Goal: Task Accomplishment & Management: Complete application form

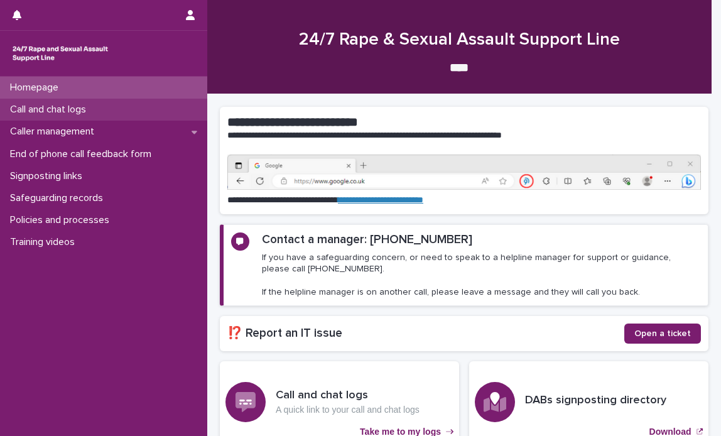
click at [55, 105] on p "Call and chat logs" at bounding box center [50, 110] width 91 height 12
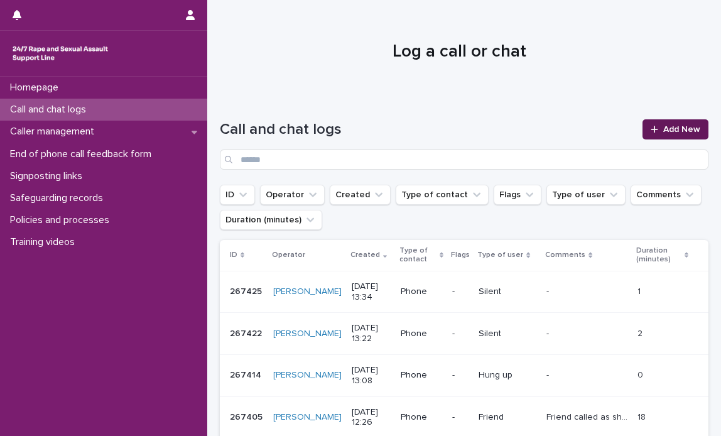
click at [671, 125] on span "Add New" at bounding box center [681, 129] width 37 height 9
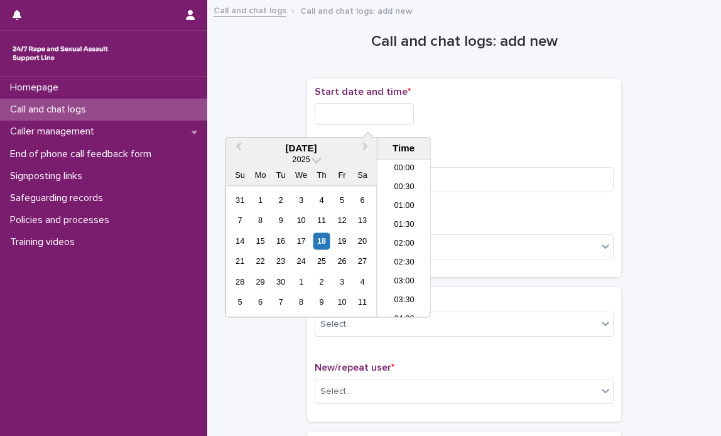
click at [367, 109] on input "text" at bounding box center [364, 114] width 99 height 22
click at [396, 237] on li "16:30" at bounding box center [403, 238] width 53 height 19
click at [408, 113] on input "**********" at bounding box center [364, 114] width 99 height 22
type input "**********"
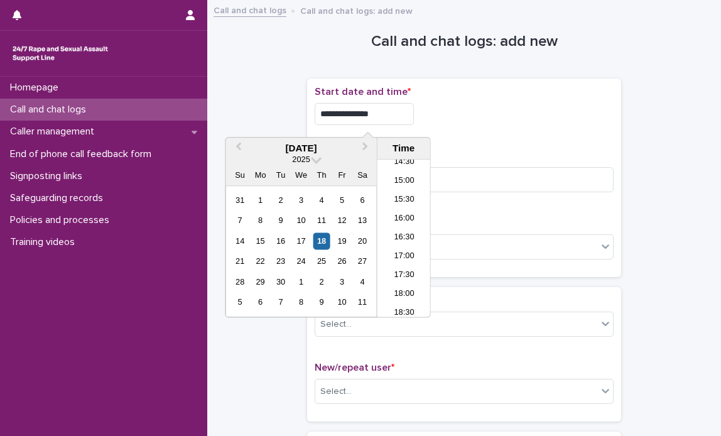
click at [537, 146] on div "**********" at bounding box center [464, 177] width 299 height 183
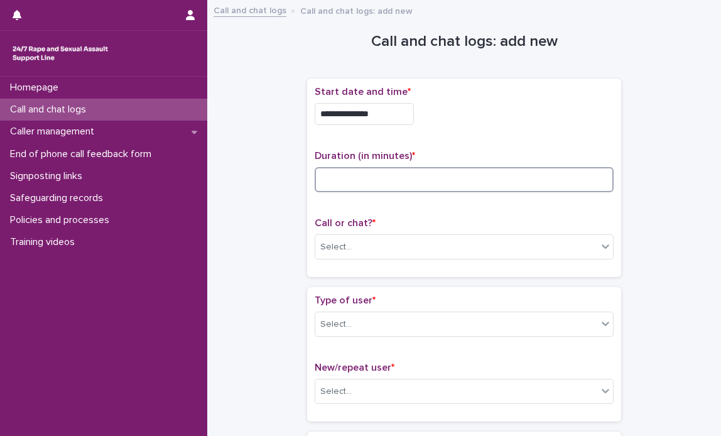
click at [426, 182] on input at bounding box center [464, 179] width 299 height 25
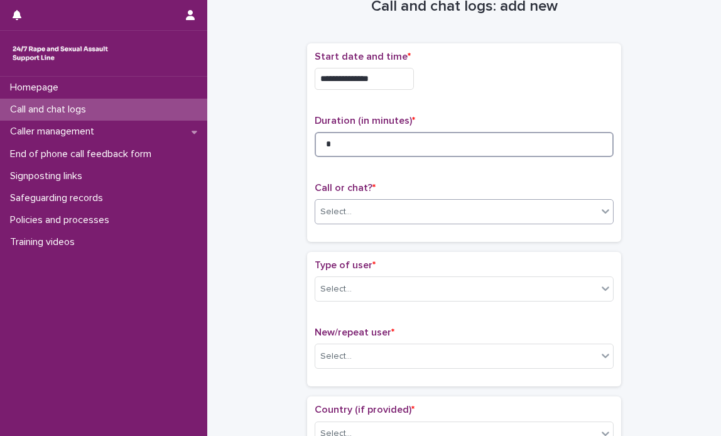
scroll to position [63, 0]
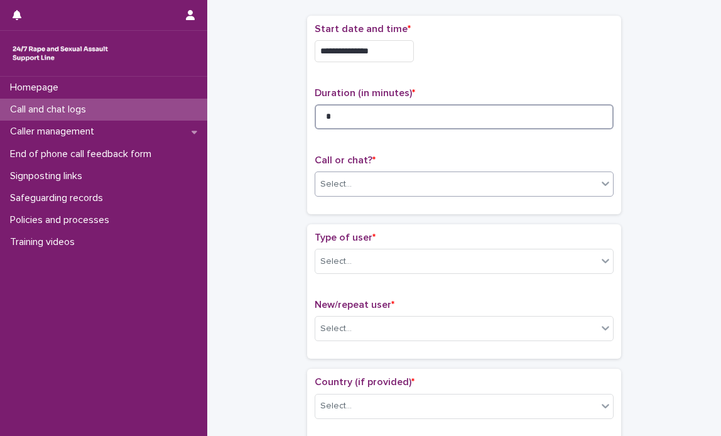
type input "*"
click at [599, 188] on icon at bounding box center [605, 183] width 13 height 13
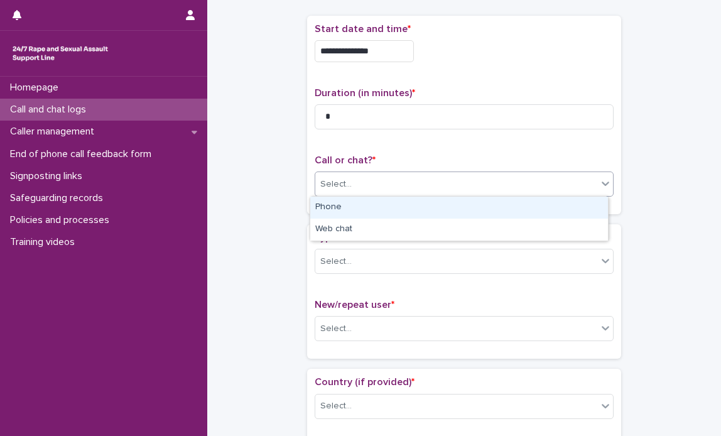
click at [601, 183] on icon at bounding box center [605, 183] width 8 height 4
click at [400, 207] on div "Phone" at bounding box center [459, 208] width 298 height 22
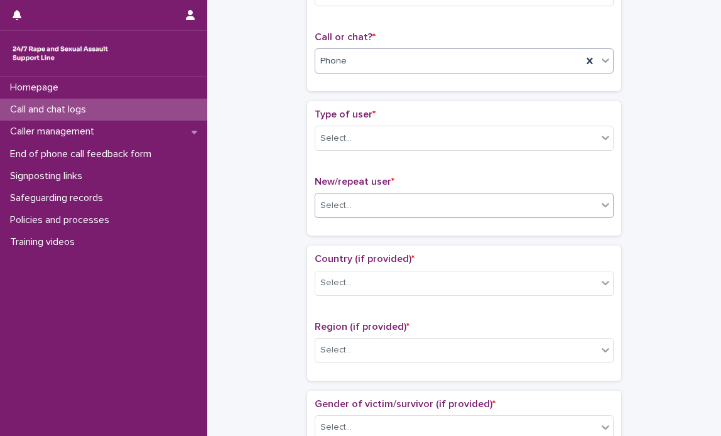
scroll to position [188, 0]
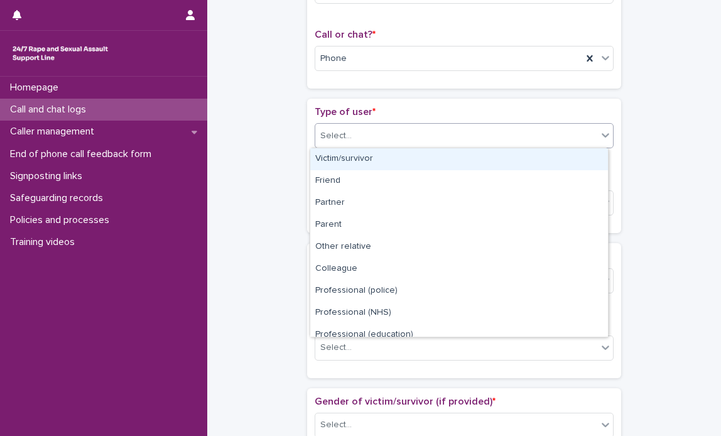
click at [599, 138] on icon at bounding box center [605, 135] width 13 height 13
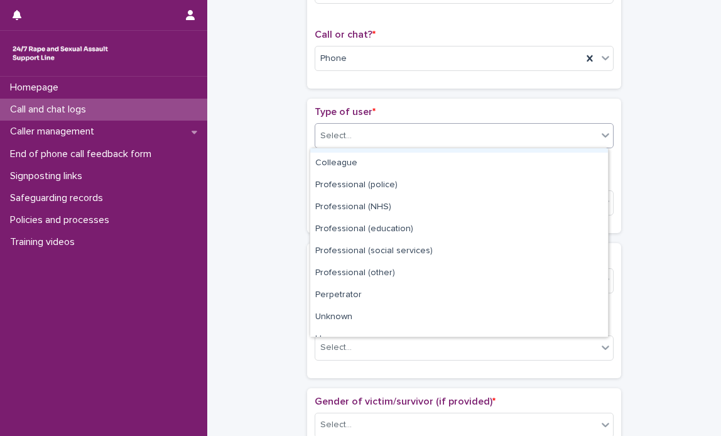
scroll to position [141, 0]
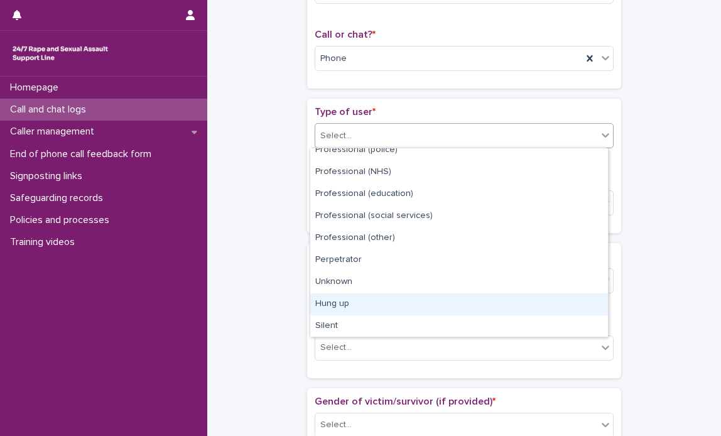
click at [344, 303] on div "Hung up" at bounding box center [459, 304] width 298 height 22
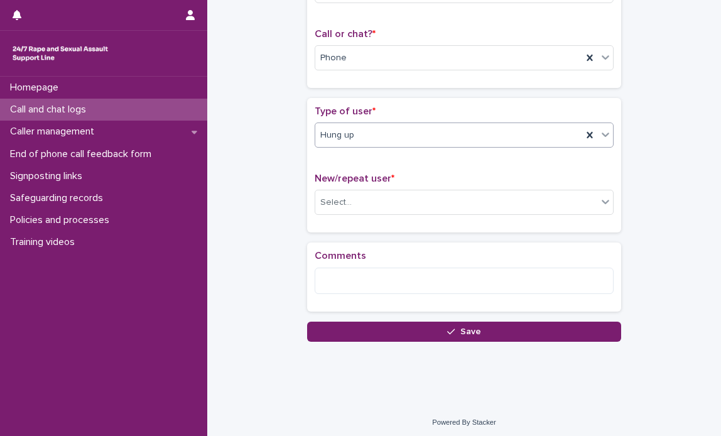
scroll to position [191, 0]
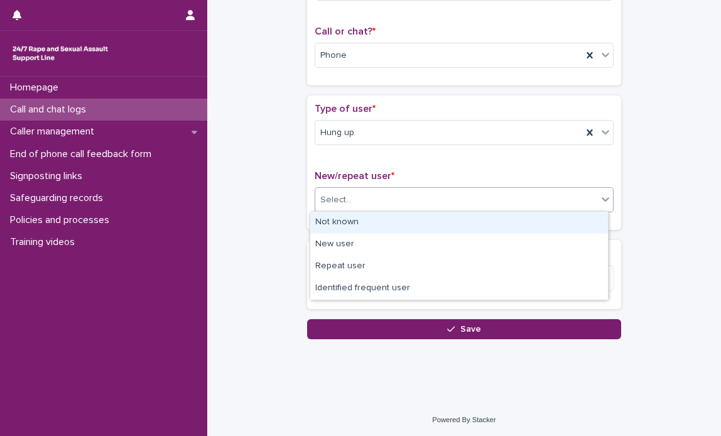
click at [601, 201] on icon at bounding box center [605, 199] width 13 height 13
click at [463, 219] on div "Not known" at bounding box center [459, 223] width 298 height 22
click at [463, 220] on div "New/repeat user * option Not known focused, 1 of 4. 4 results available. Use Up…" at bounding box center [464, 196] width 299 height 52
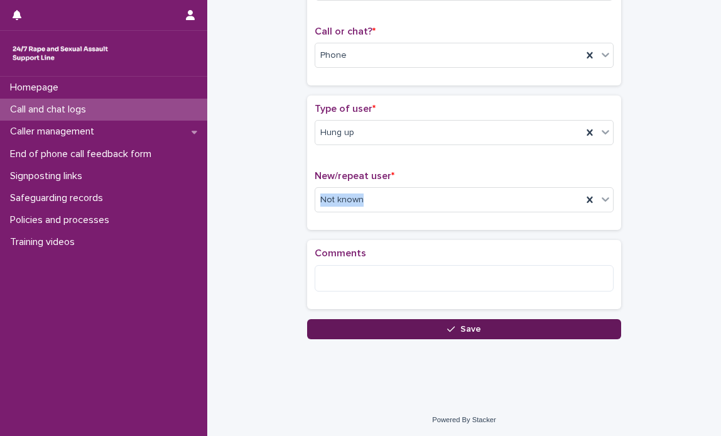
click at [477, 324] on button "Save" at bounding box center [464, 329] width 314 height 20
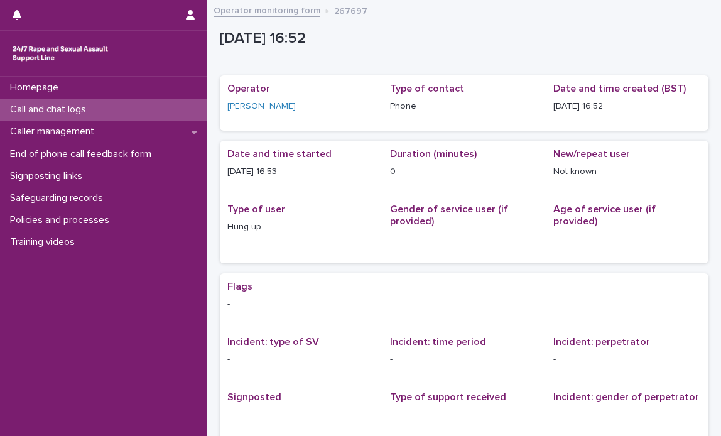
click at [55, 109] on p "Call and chat logs" at bounding box center [50, 110] width 91 height 12
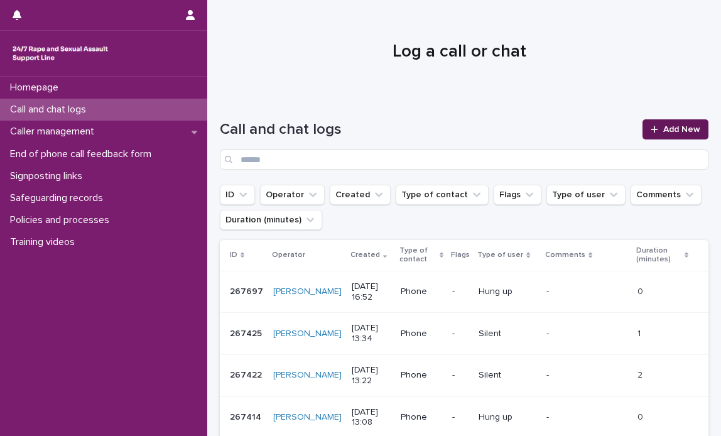
click at [673, 124] on link "Add New" at bounding box center [675, 129] width 66 height 20
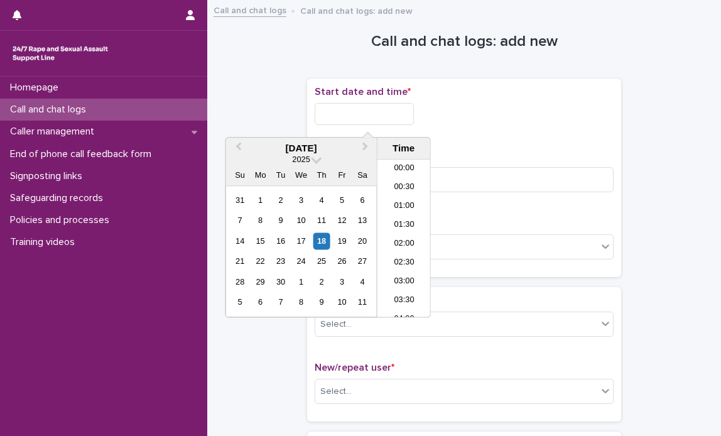
click at [362, 116] on input "text" at bounding box center [364, 114] width 99 height 22
click at [407, 232] on li "16:30" at bounding box center [403, 238] width 53 height 19
click at [412, 110] on input "**********" at bounding box center [364, 114] width 99 height 22
type input "**********"
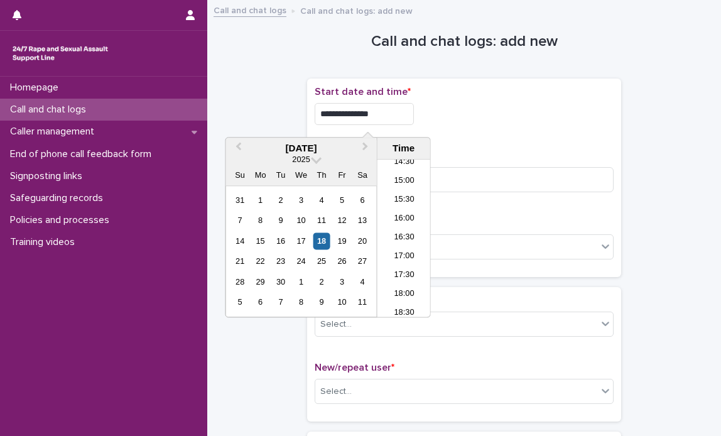
click at [475, 139] on div "**********" at bounding box center [464, 177] width 299 height 183
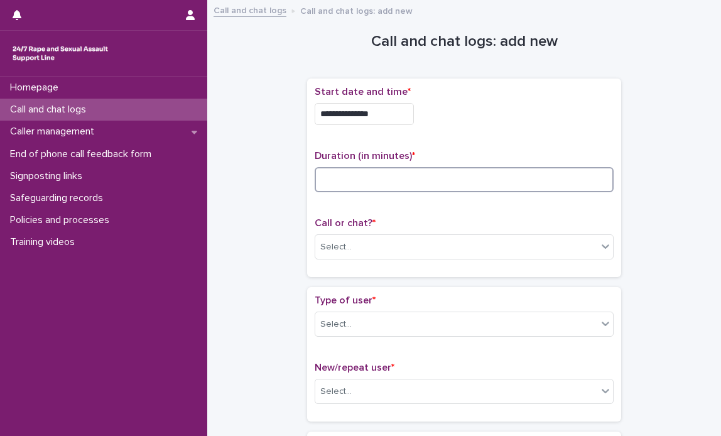
click at [364, 181] on input at bounding box center [464, 179] width 299 height 25
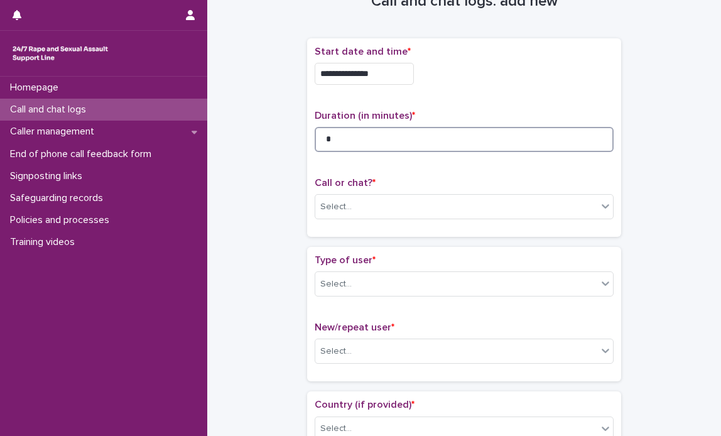
scroll to position [63, 0]
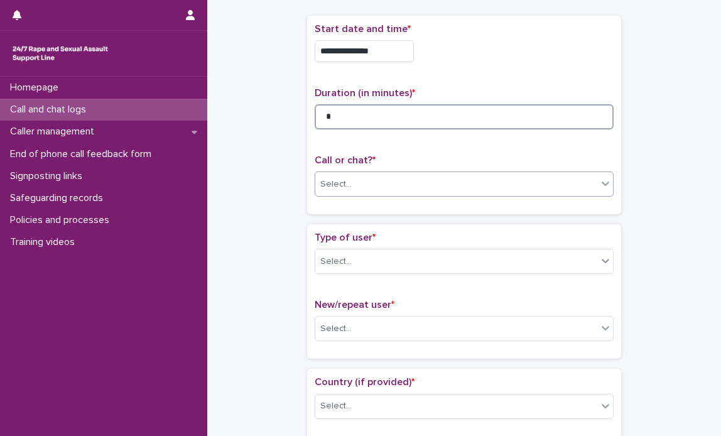
type input "*"
click at [601, 181] on icon at bounding box center [605, 183] width 13 height 13
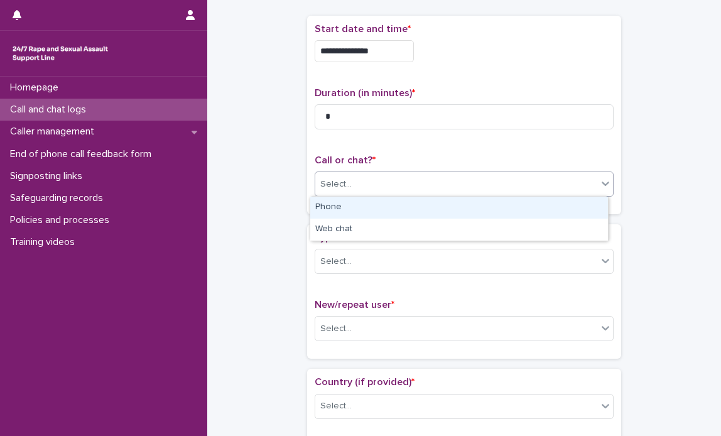
click at [457, 208] on div "Phone" at bounding box center [459, 208] width 298 height 22
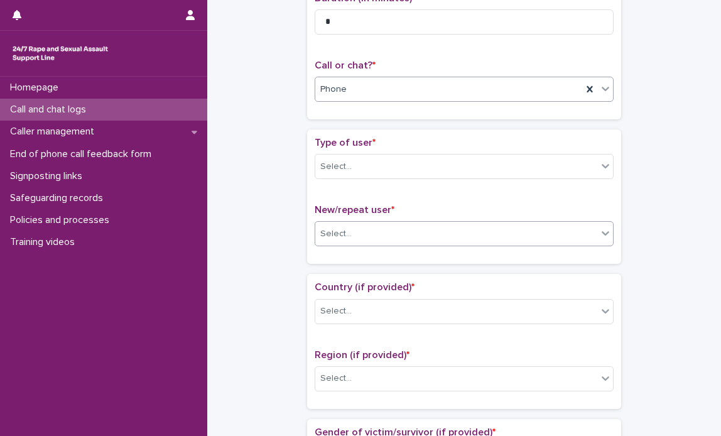
scroll to position [188, 0]
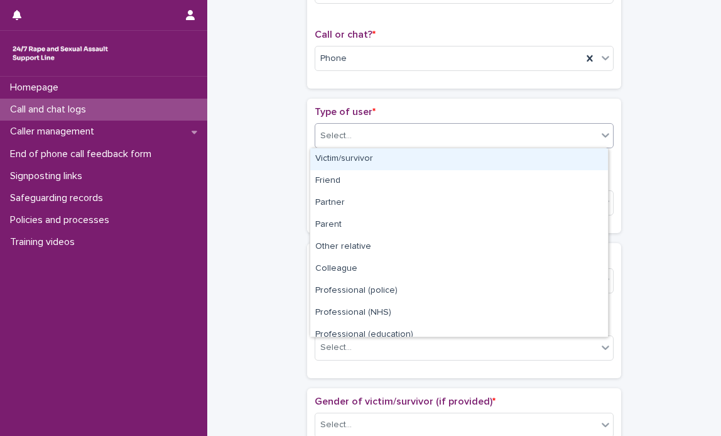
click at [605, 139] on icon at bounding box center [605, 135] width 13 height 13
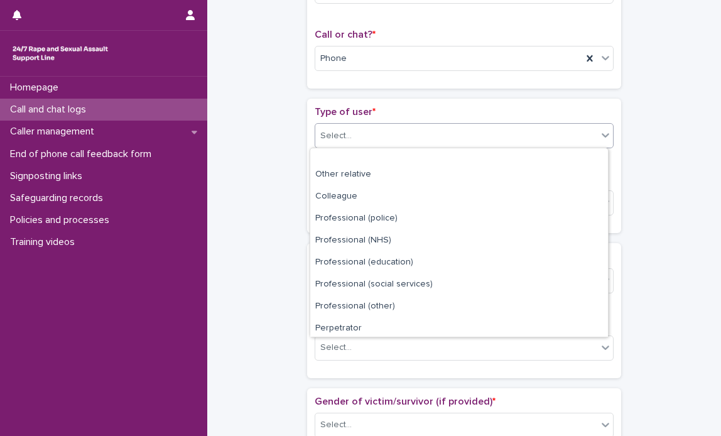
scroll to position [141, 0]
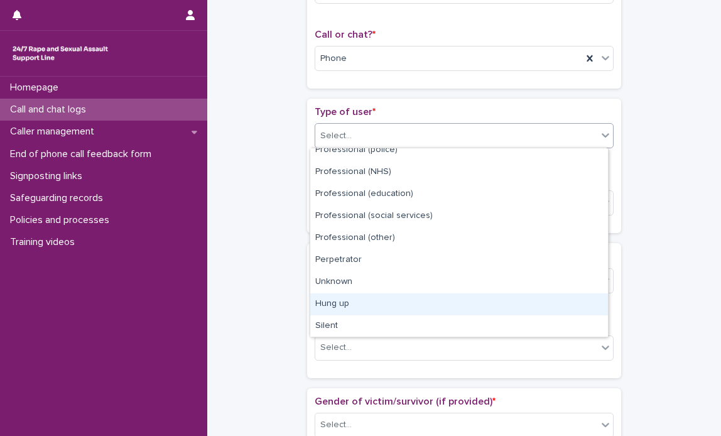
click at [343, 299] on div "Hung up" at bounding box center [459, 304] width 298 height 22
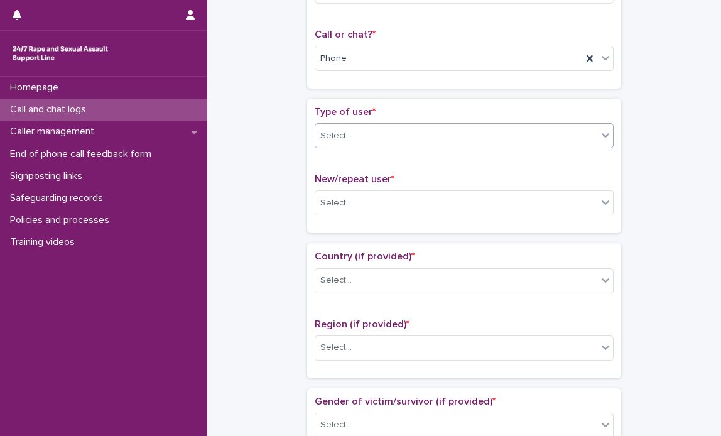
click at [343, 299] on div "Country (if provided) * Select..." at bounding box center [464, 277] width 299 height 52
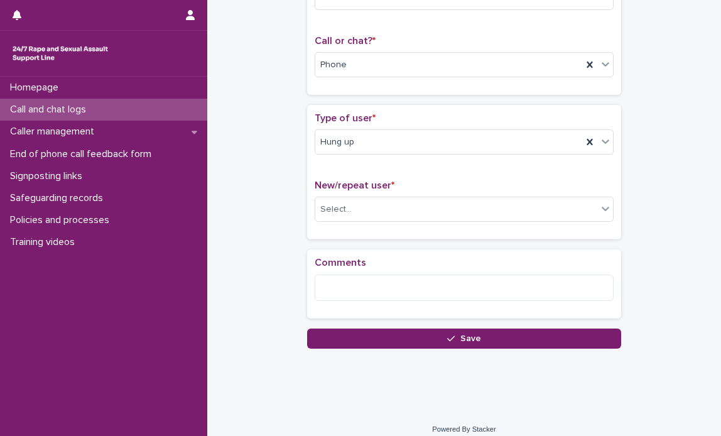
scroll to position [188, 0]
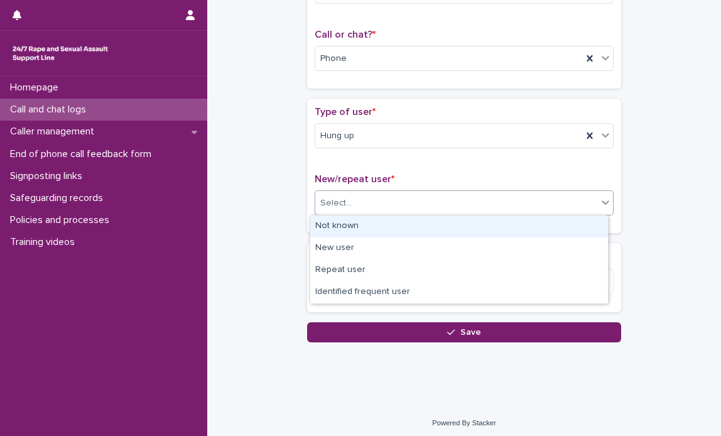
click at [599, 204] on icon at bounding box center [605, 202] width 13 height 13
click at [334, 224] on div "Not known" at bounding box center [459, 226] width 298 height 22
click at [334, 224] on div "Type of user * Hung up New/repeat user * option Not known focused, 1 of 4. 4 re…" at bounding box center [464, 166] width 314 height 134
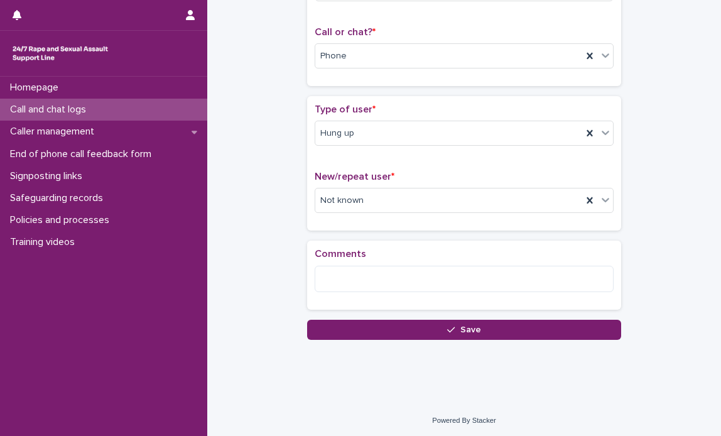
scroll to position [191, 0]
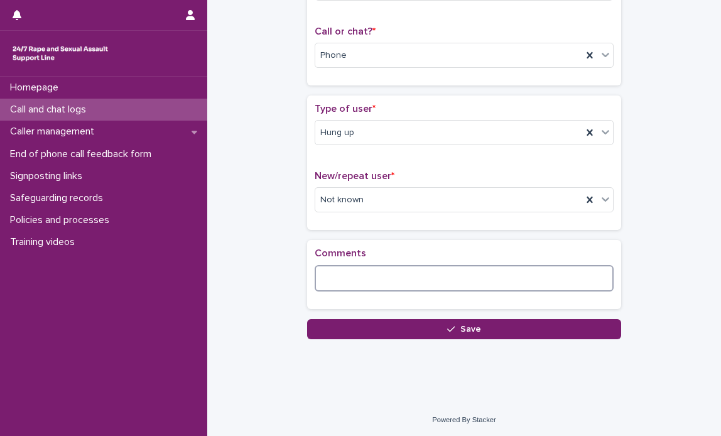
click at [369, 279] on textarea at bounding box center [464, 278] width 299 height 27
type textarea "*"
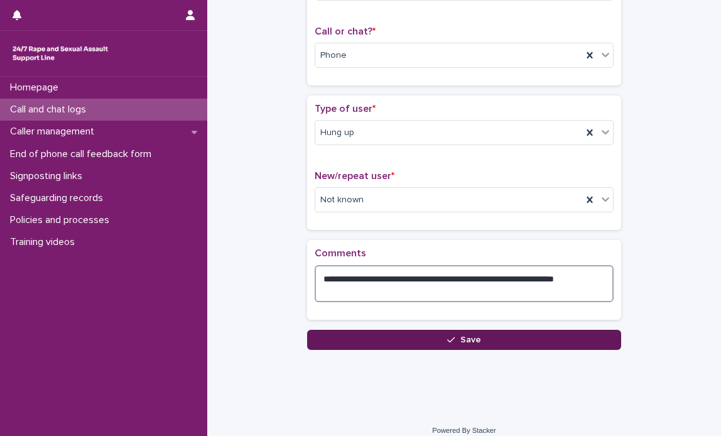
type textarea "**********"
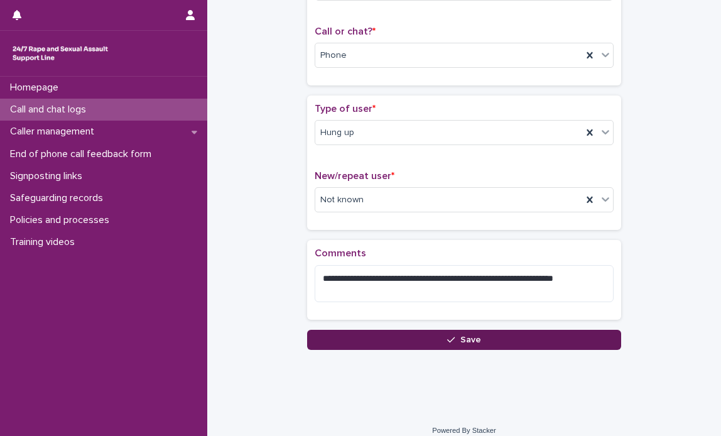
click at [460, 336] on span "Save" at bounding box center [470, 339] width 21 height 9
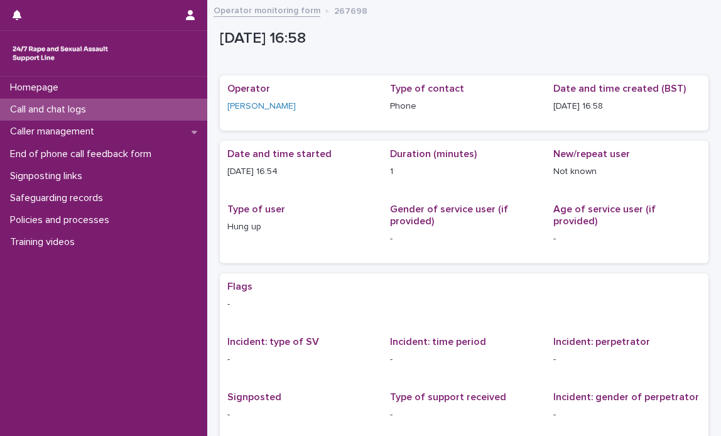
click at [55, 106] on p "Call and chat logs" at bounding box center [50, 110] width 91 height 12
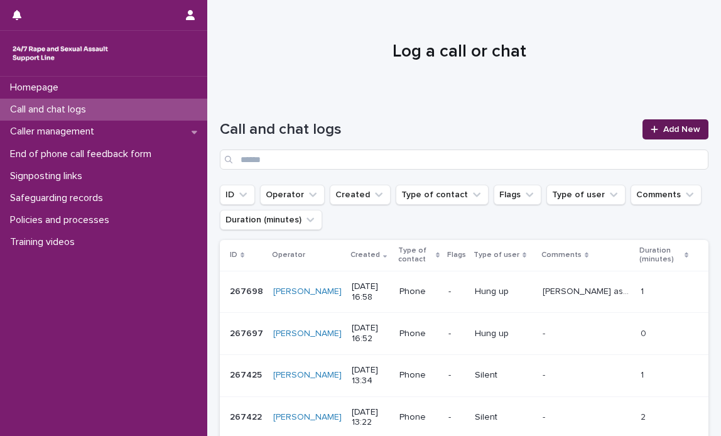
click at [676, 122] on link "Add New" at bounding box center [675, 129] width 66 height 20
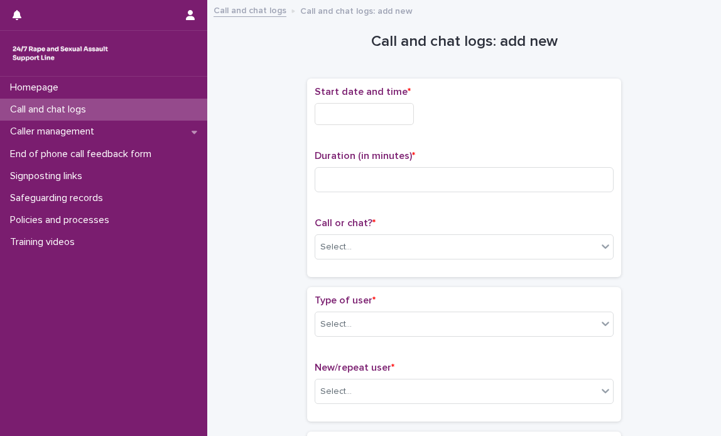
click at [360, 112] on input "text" at bounding box center [364, 114] width 99 height 22
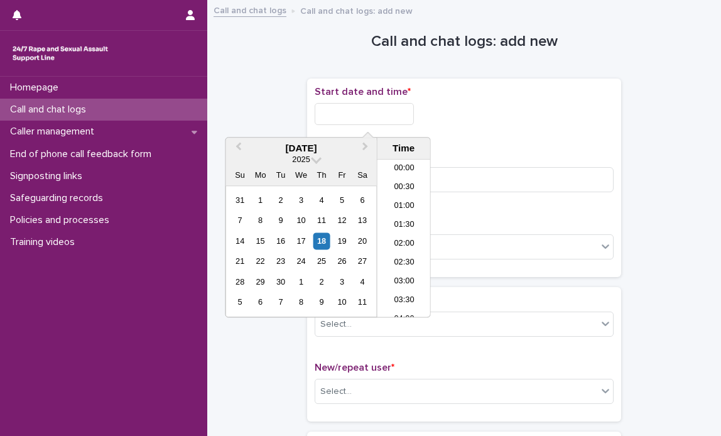
scroll to position [571, 0]
click at [402, 213] on li "16:30" at bounding box center [403, 219] width 53 height 19
click at [404, 109] on input "**********" at bounding box center [364, 114] width 99 height 22
type input "**********"
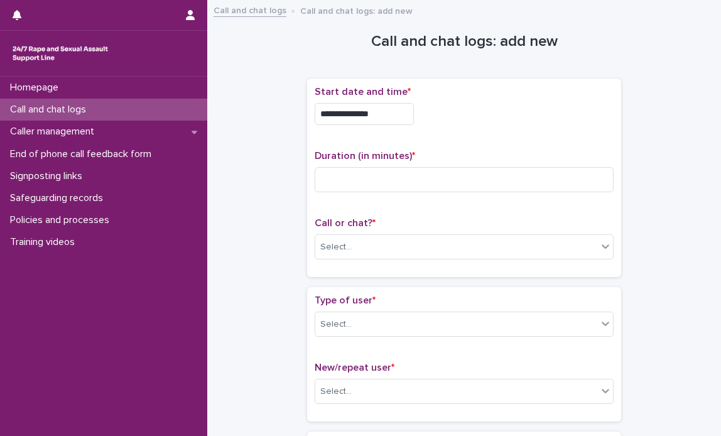
click at [531, 139] on div "**********" at bounding box center [464, 177] width 299 height 183
click at [341, 174] on input at bounding box center [464, 179] width 299 height 25
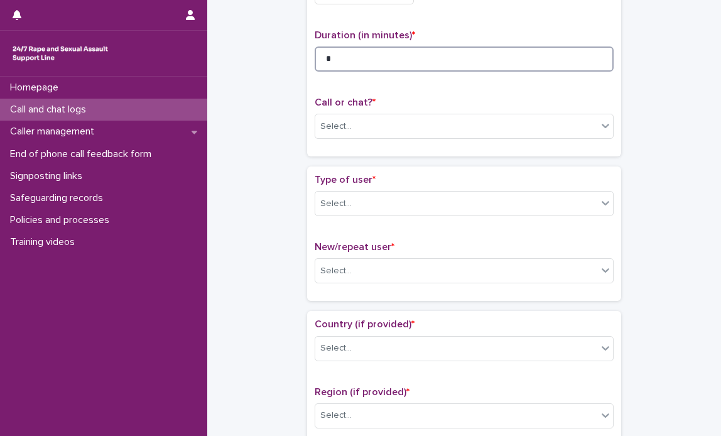
scroll to position [126, 0]
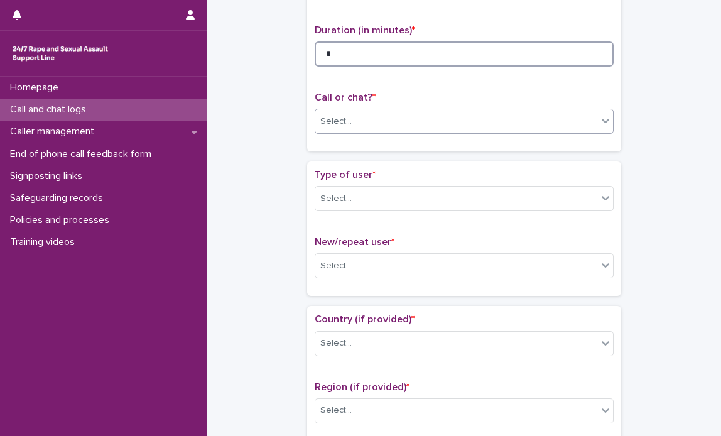
type input "*"
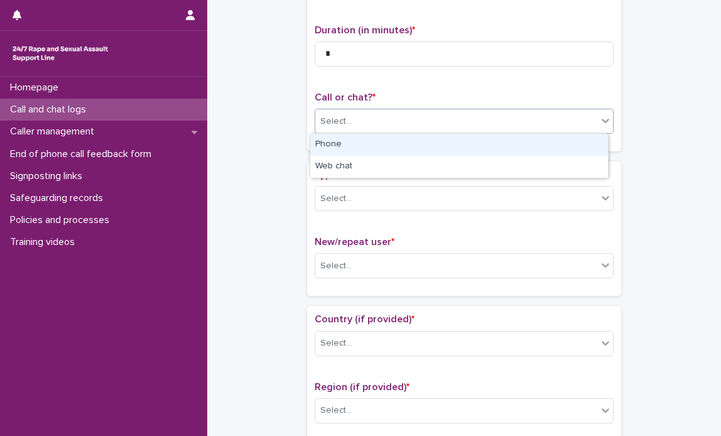
click at [603, 123] on icon at bounding box center [605, 120] width 13 height 13
click at [418, 144] on div "Phone" at bounding box center [459, 145] width 298 height 22
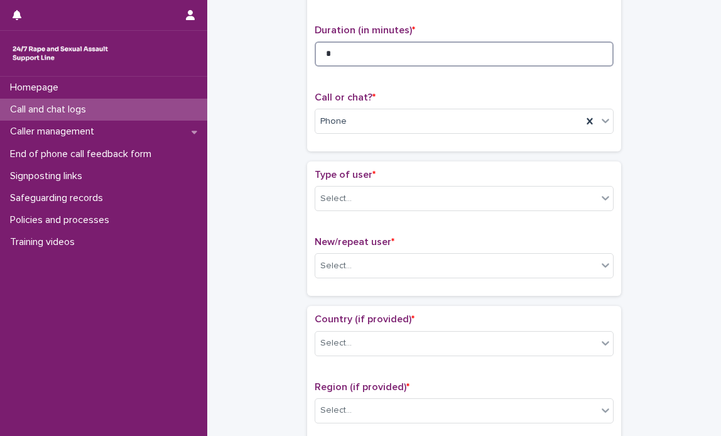
click at [358, 53] on input "*" at bounding box center [464, 53] width 299 height 25
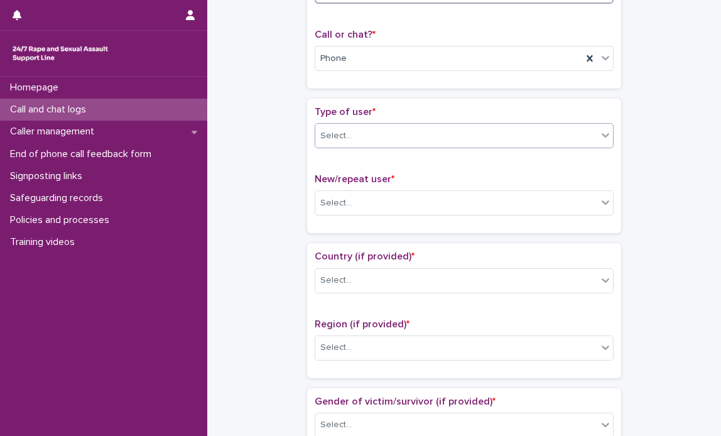
type input "*"
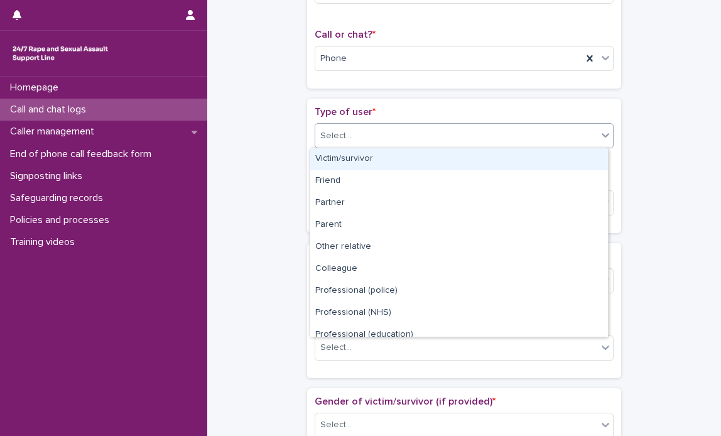
click at [600, 134] on icon at bounding box center [605, 135] width 13 height 13
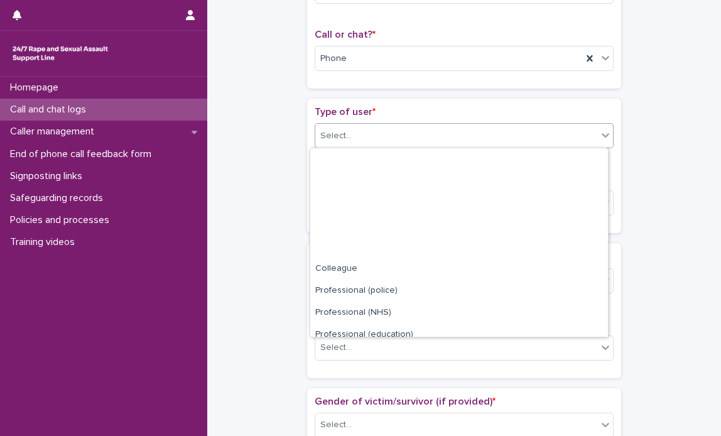
scroll to position [141, 0]
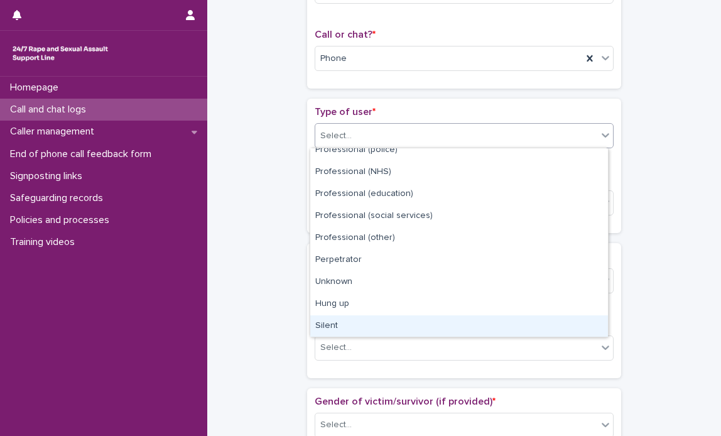
click at [344, 325] on div "Silent" at bounding box center [459, 326] width 298 height 22
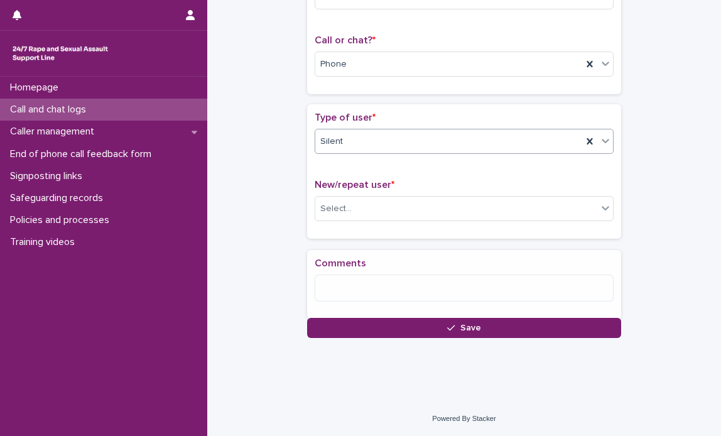
scroll to position [188, 0]
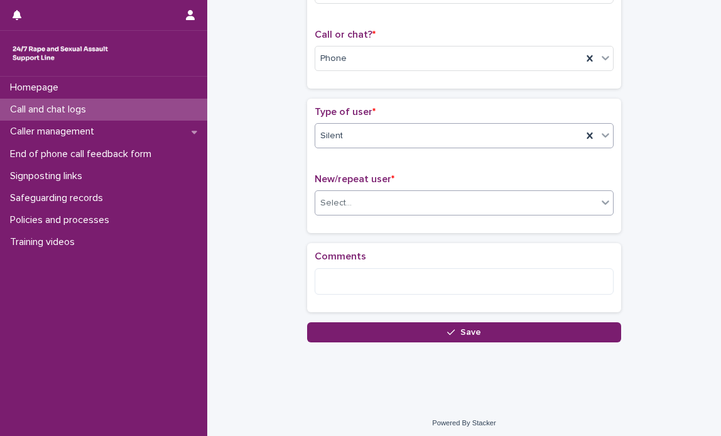
click at [601, 202] on icon at bounding box center [605, 203] width 8 height 4
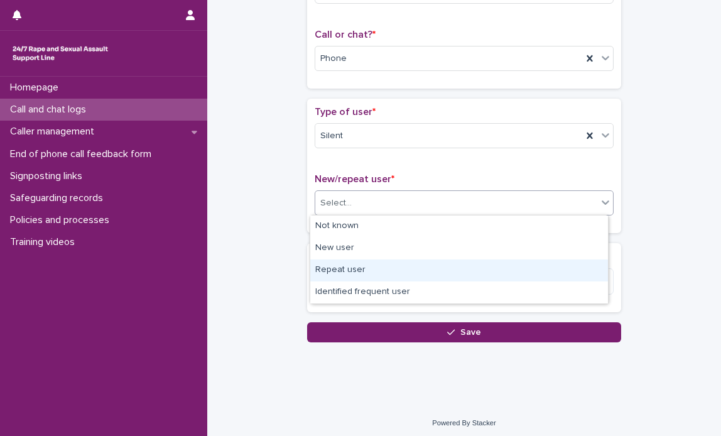
click at [347, 266] on div "Repeat user" at bounding box center [459, 270] width 298 height 22
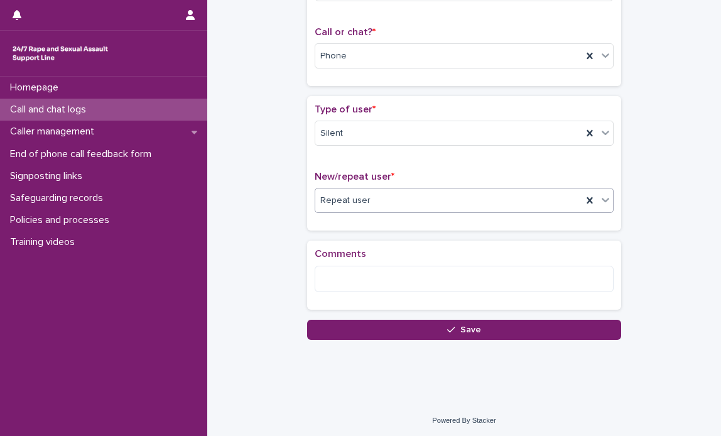
scroll to position [191, 0]
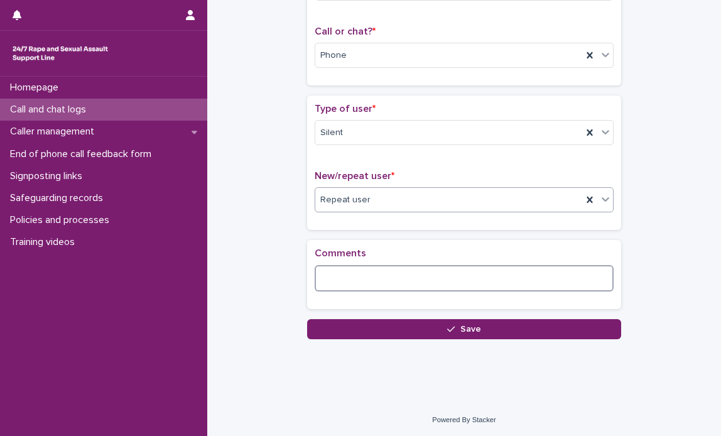
click at [412, 266] on textarea at bounding box center [464, 278] width 299 height 27
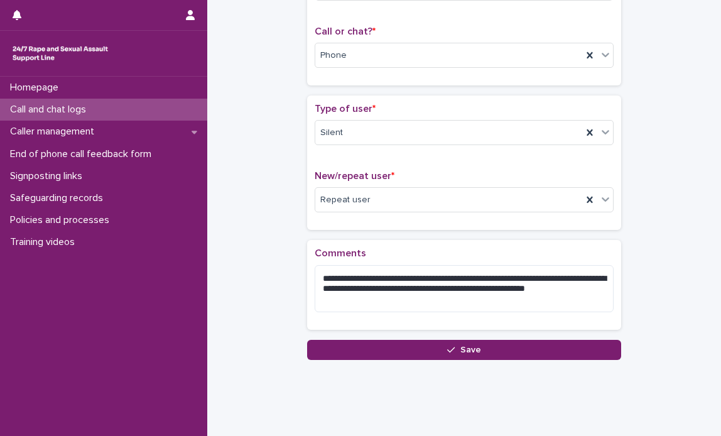
click at [502, 245] on div "**********" at bounding box center [464, 285] width 314 height 90
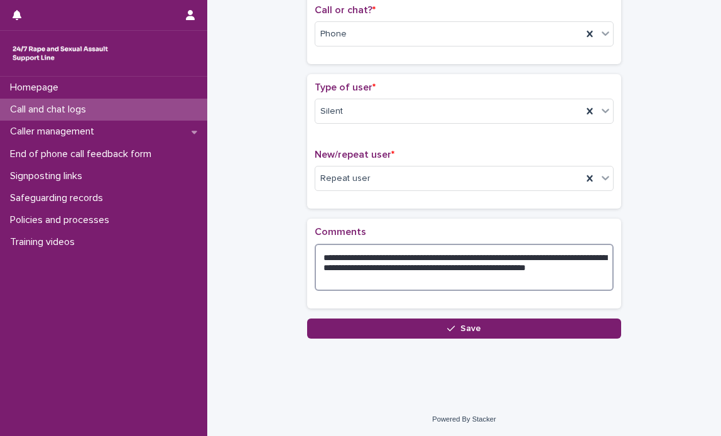
click at [357, 287] on textarea "**********" at bounding box center [464, 268] width 299 height 48
click at [358, 265] on textarea "**********" at bounding box center [464, 268] width 299 height 48
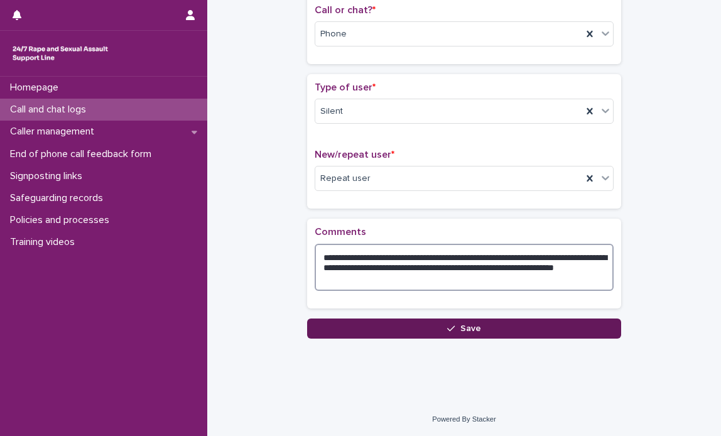
type textarea "**********"
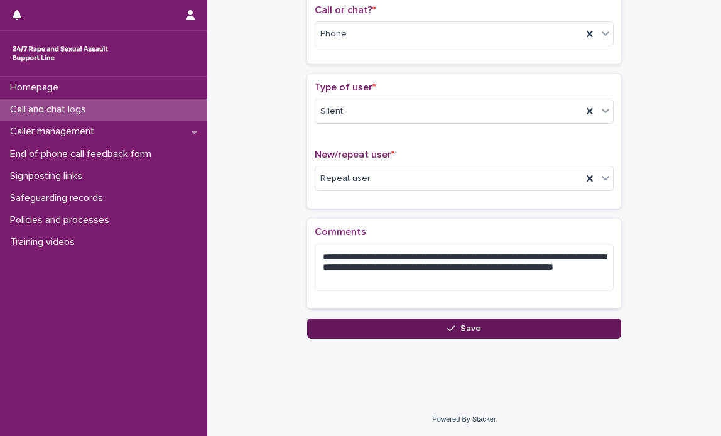
click at [455, 321] on button "Save" at bounding box center [464, 328] width 314 height 20
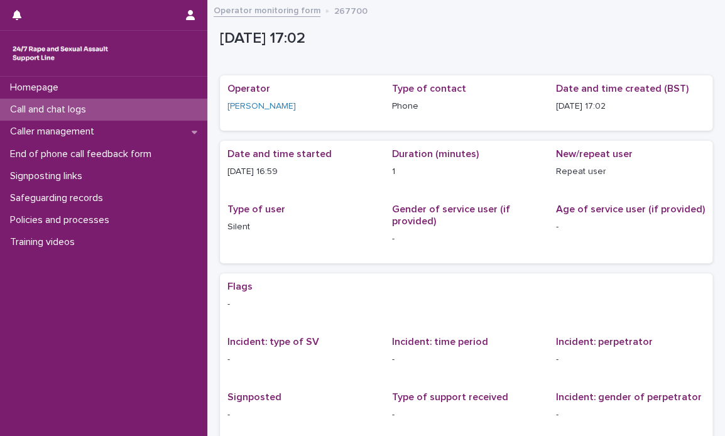
click at [62, 107] on p "Call and chat logs" at bounding box center [50, 110] width 91 height 12
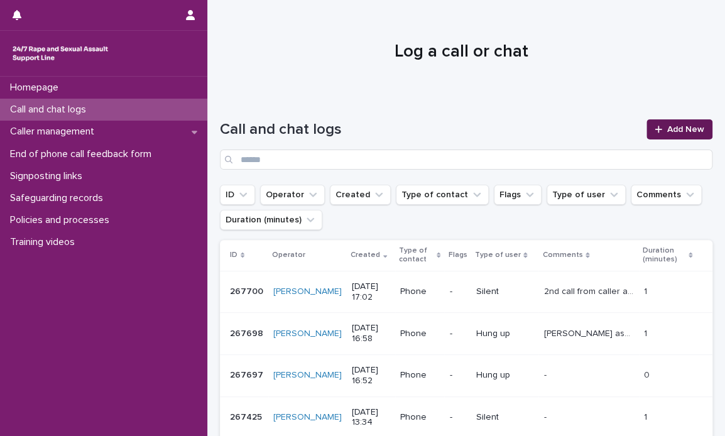
click at [676, 121] on link "Add New" at bounding box center [679, 129] width 66 height 20
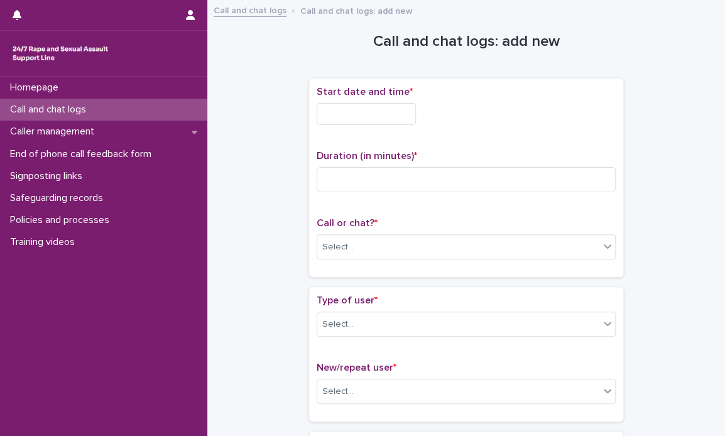
click at [368, 114] on input "text" at bounding box center [365, 114] width 99 height 22
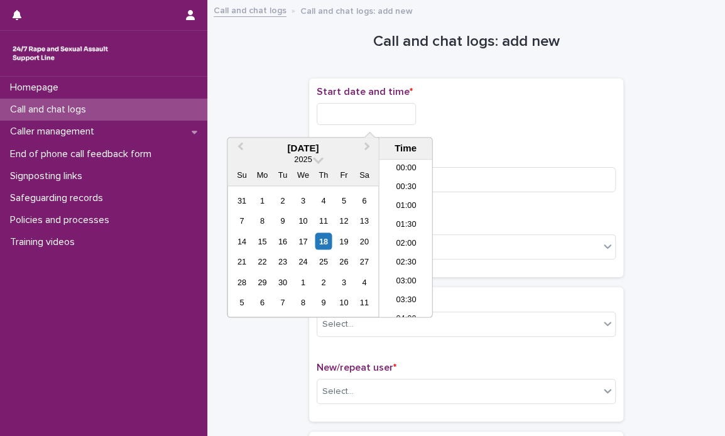
scroll to position [571, 0]
click at [397, 232] on li "17:00" at bounding box center [405, 238] width 53 height 19
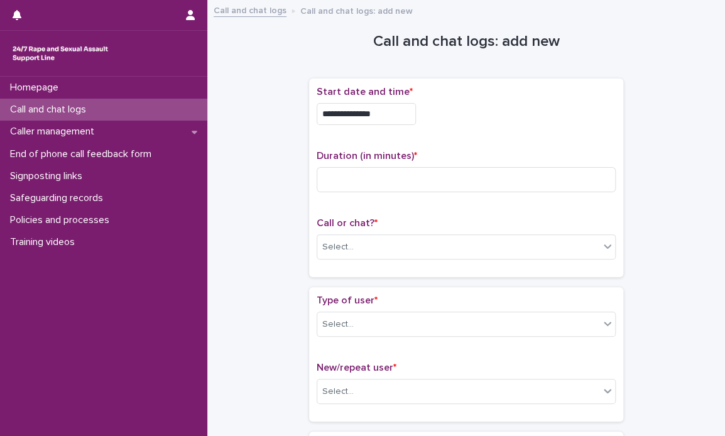
click at [401, 106] on input "**********" at bounding box center [365, 114] width 99 height 22
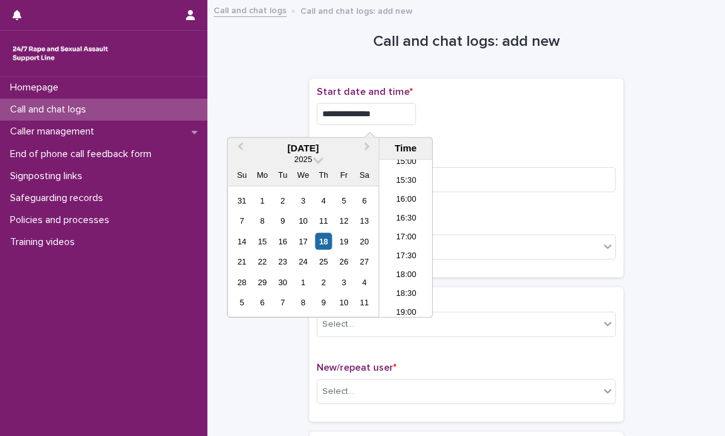
type input "**********"
click at [450, 122] on div "**********" at bounding box center [465, 114] width 299 height 22
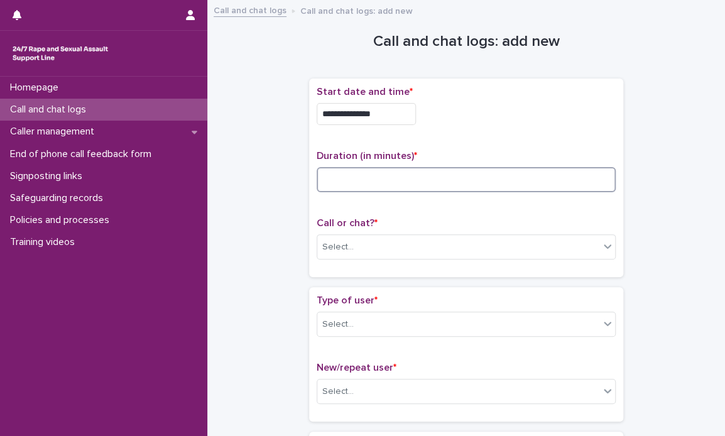
click at [422, 179] on input at bounding box center [465, 179] width 299 height 25
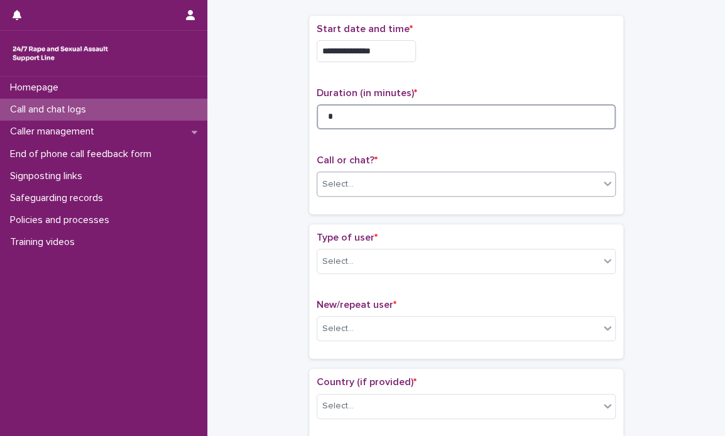
type input "*"
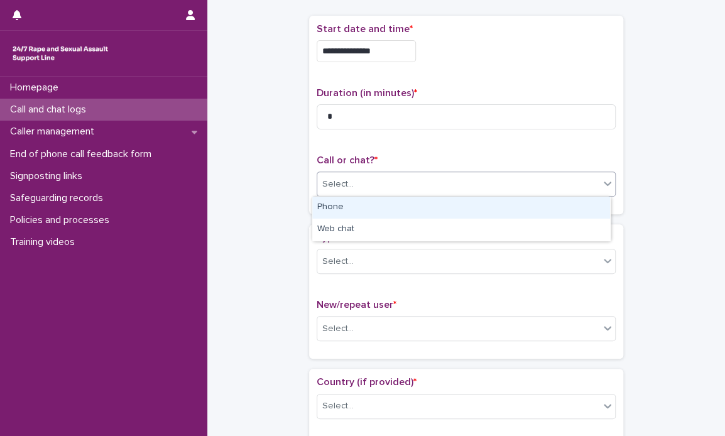
click at [603, 184] on icon at bounding box center [607, 183] width 8 height 4
click at [372, 207] on div "Phone" at bounding box center [461, 208] width 298 height 22
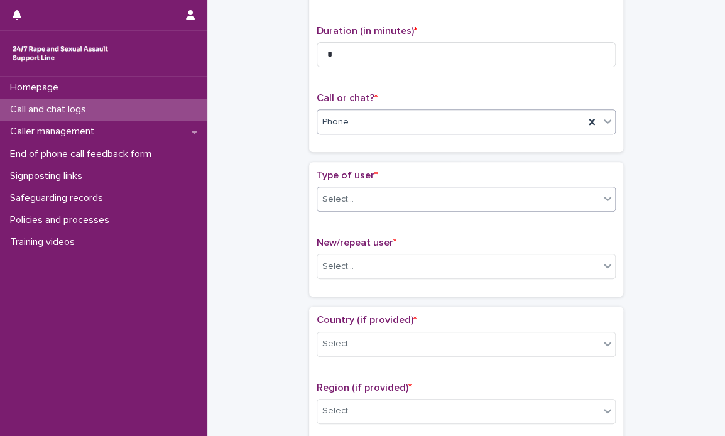
scroll to position [126, 0]
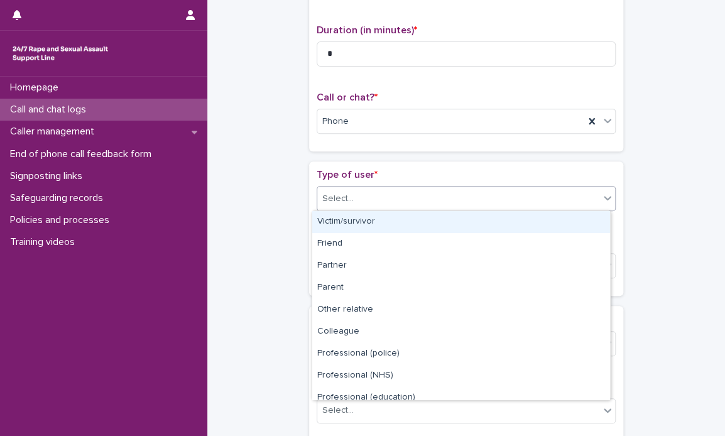
click at [606, 197] on icon at bounding box center [607, 197] width 13 height 13
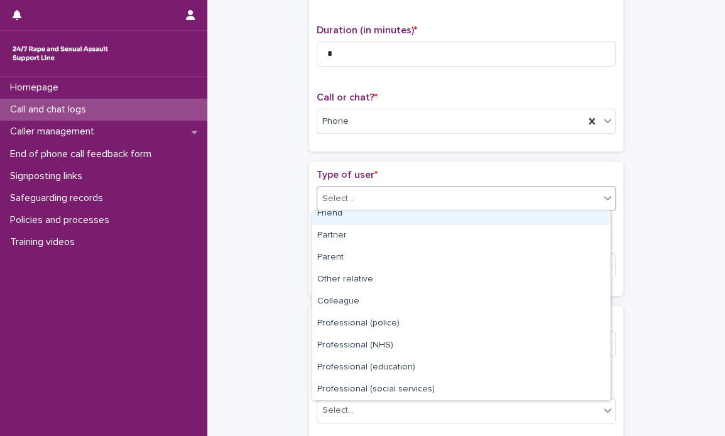
scroll to position [141, 0]
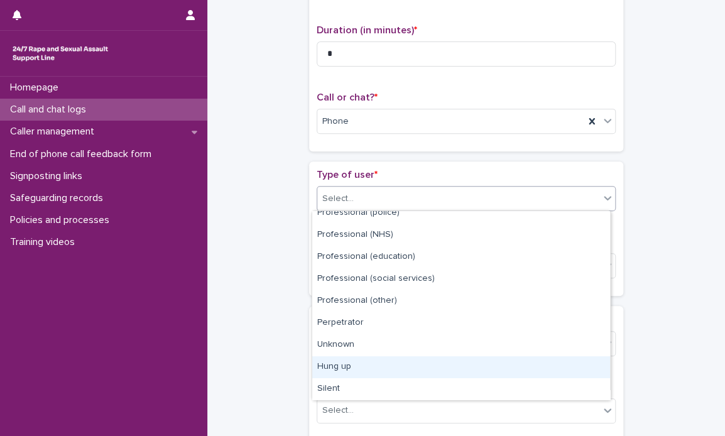
drag, startPoint x: 342, startPoint y: 368, endPoint x: 346, endPoint y: 360, distance: 9.3
click at [342, 368] on div "Hung up" at bounding box center [461, 367] width 298 height 22
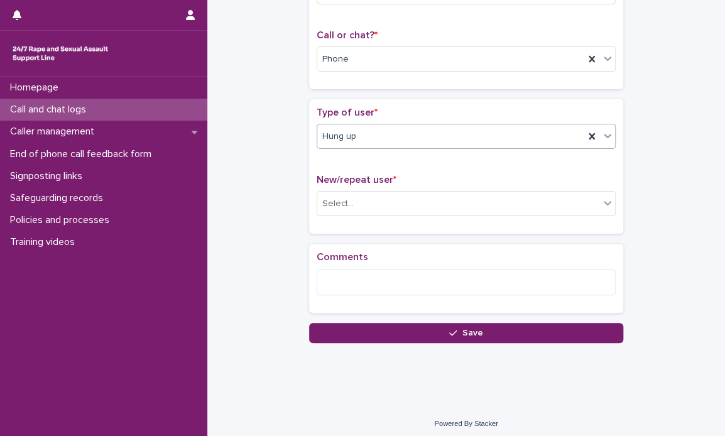
scroll to position [191, 0]
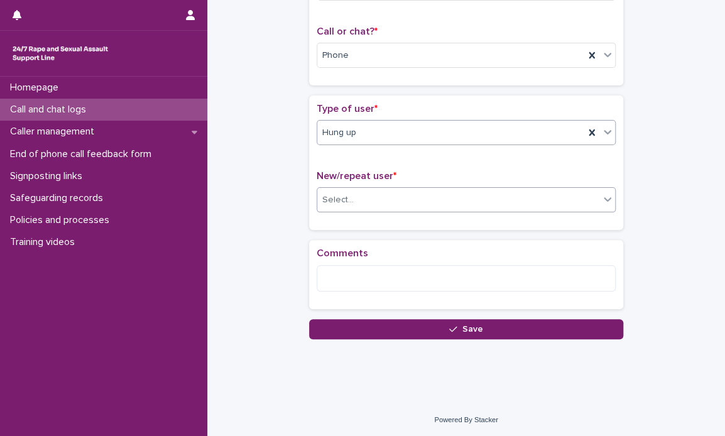
click at [603, 202] on icon at bounding box center [607, 199] width 13 height 13
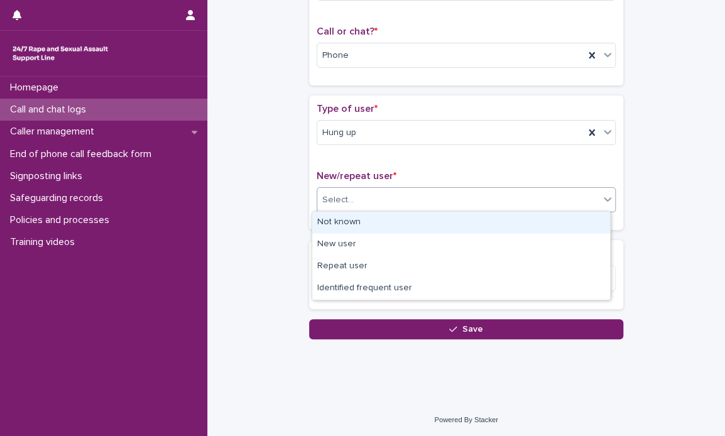
click at [396, 220] on div "Not known" at bounding box center [461, 223] width 298 height 22
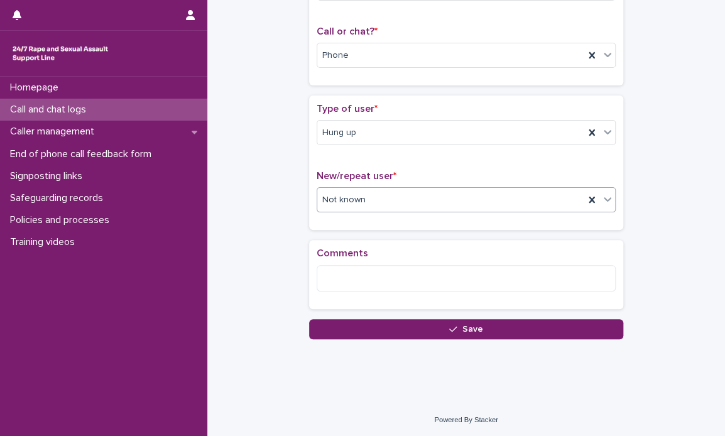
click at [451, 326] on icon "button" at bounding box center [453, 329] width 8 height 9
click at [451, 326] on div "Loading... Saving…" at bounding box center [466, 115] width 314 height 445
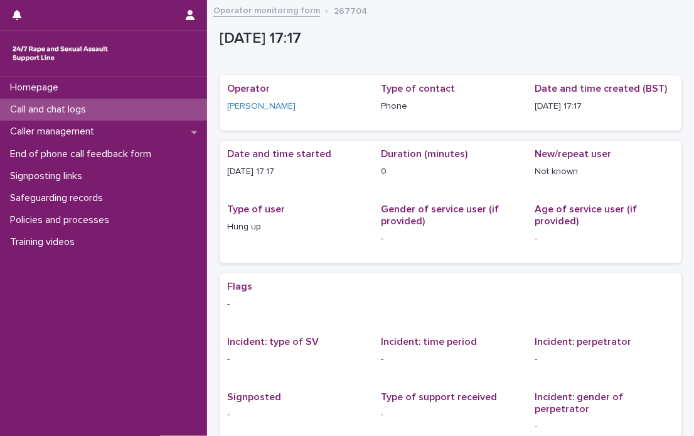
click at [67, 106] on p "Call and chat logs" at bounding box center [50, 110] width 91 height 12
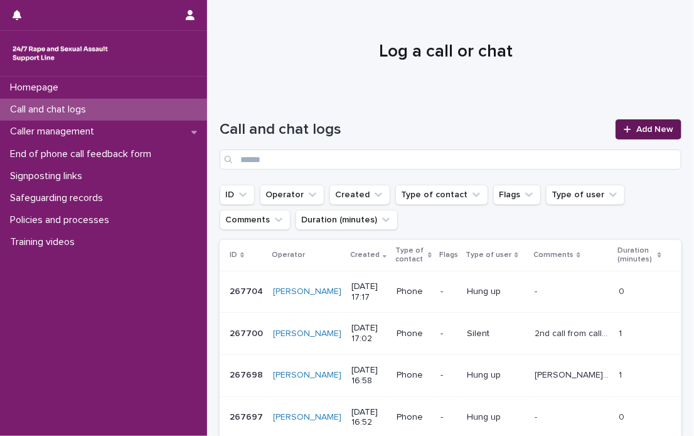
click at [637, 125] on span "Add New" at bounding box center [655, 129] width 37 height 9
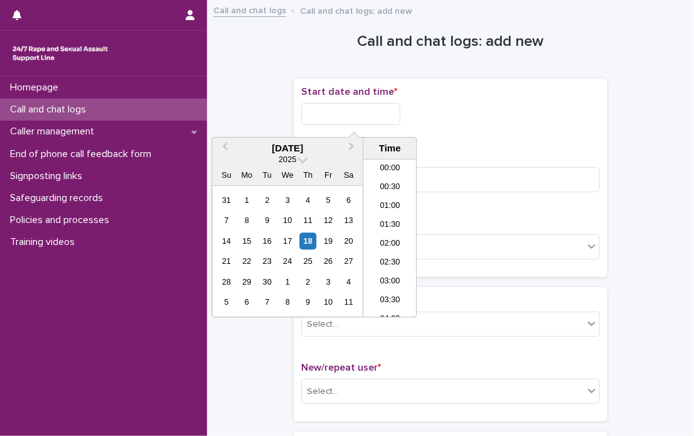
click at [333, 108] on input "text" at bounding box center [350, 114] width 99 height 22
click at [390, 232] on li "17:30" at bounding box center [390, 238] width 53 height 19
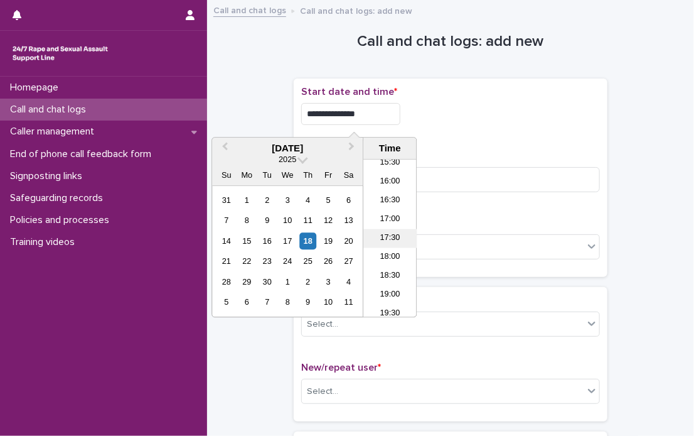
click at [390, 232] on div "Call or chat? * Select..." at bounding box center [450, 243] width 299 height 52
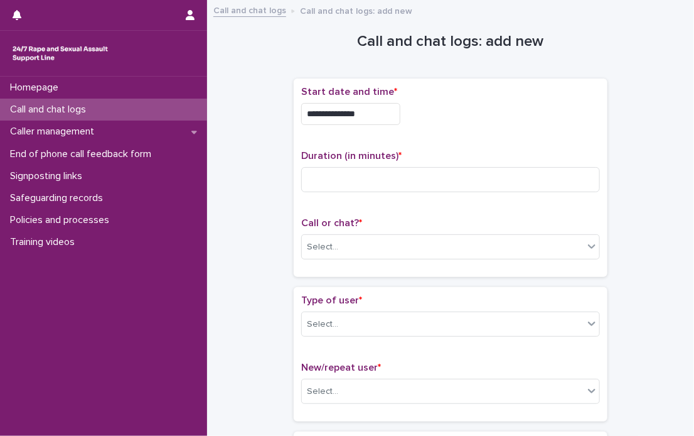
drag, startPoint x: 390, startPoint y: 232, endPoint x: 409, endPoint y: 107, distance: 126.4
click at [401, 107] on input "**********" at bounding box center [350, 114] width 99 height 22
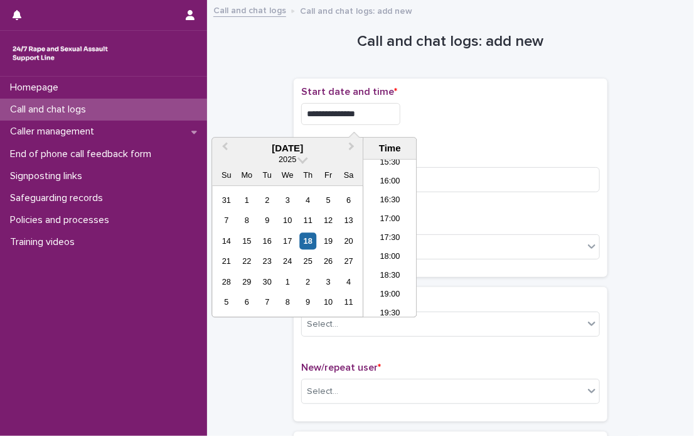
type input "**********"
click at [527, 126] on div "**********" at bounding box center [450, 110] width 299 height 49
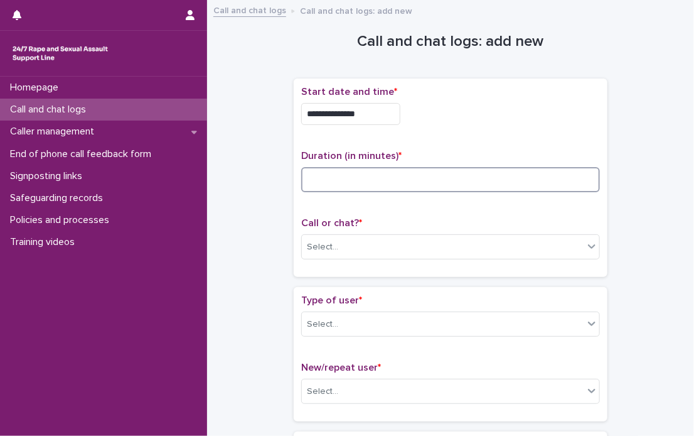
click at [394, 175] on input at bounding box center [450, 179] width 299 height 25
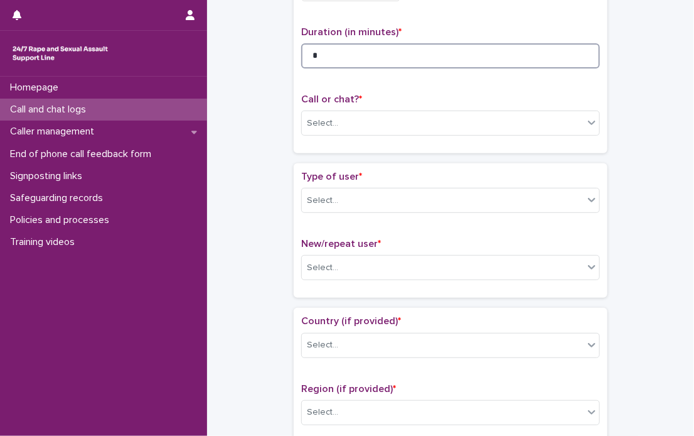
scroll to position [126, 0]
type input "*"
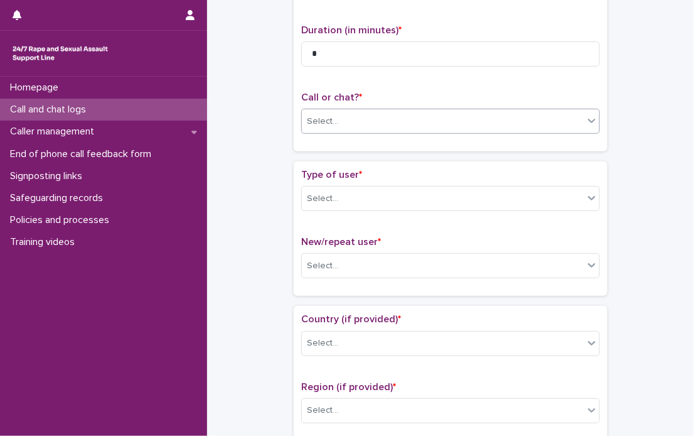
click at [586, 119] on icon at bounding box center [592, 120] width 13 height 13
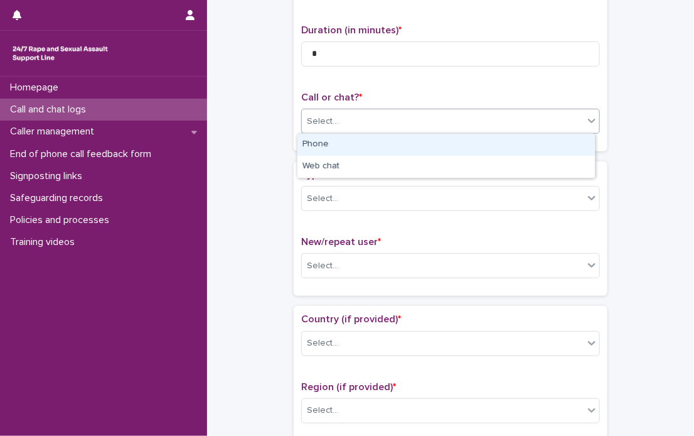
click at [402, 144] on div "Phone" at bounding box center [447, 145] width 298 height 22
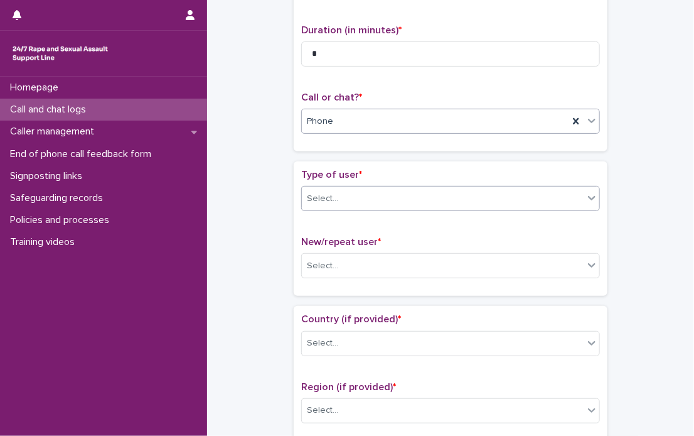
click at [586, 202] on icon at bounding box center [592, 197] width 13 height 13
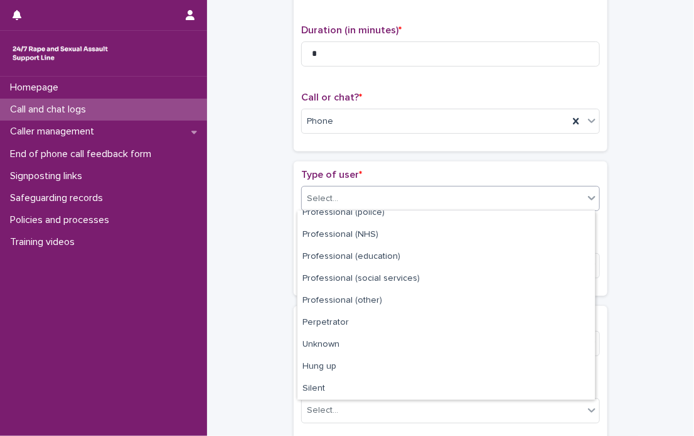
scroll to position [251, 0]
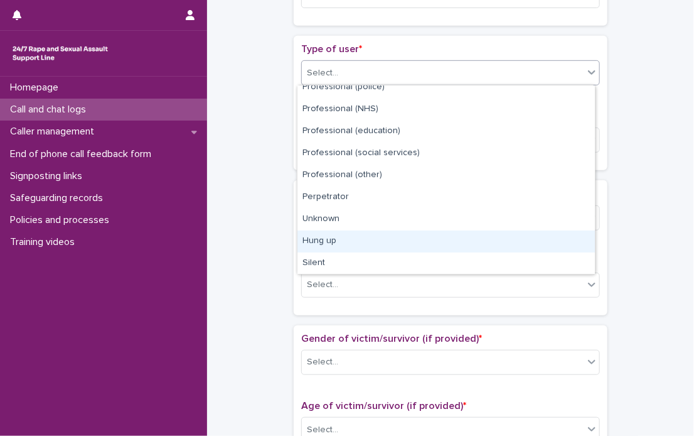
click at [342, 242] on div "Hung up" at bounding box center [447, 241] width 298 height 22
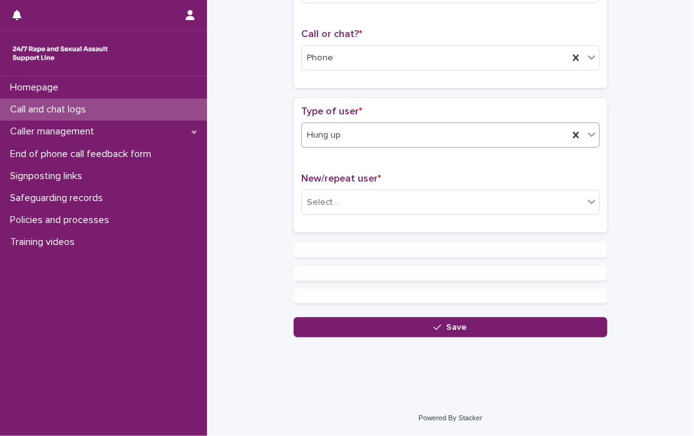
scroll to position [0, 0]
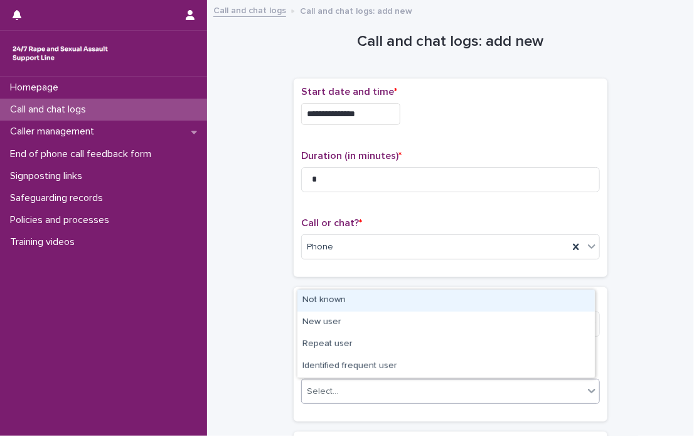
click at [586, 387] on icon at bounding box center [592, 390] width 13 height 13
click at [327, 297] on div "Not known" at bounding box center [447, 300] width 298 height 22
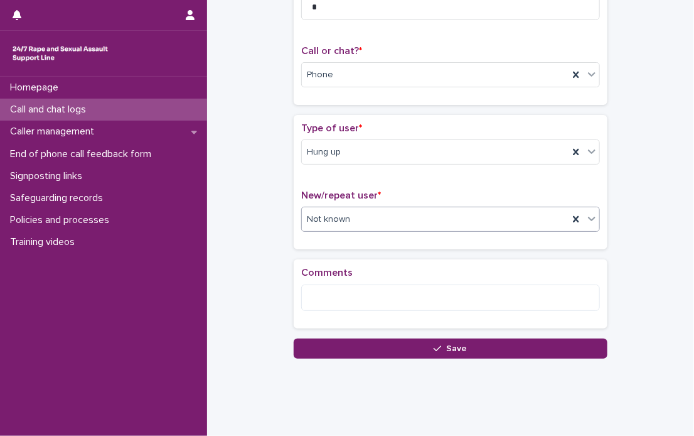
scroll to position [188, 0]
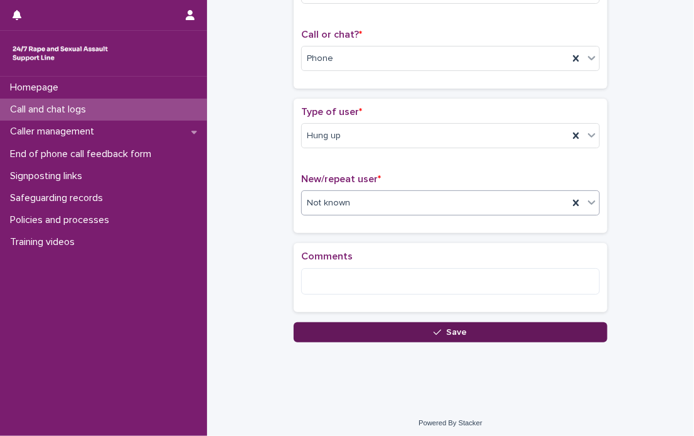
click at [458, 328] on span "Save" at bounding box center [457, 332] width 21 height 9
